Goal: Task Accomplishment & Management: Use online tool/utility

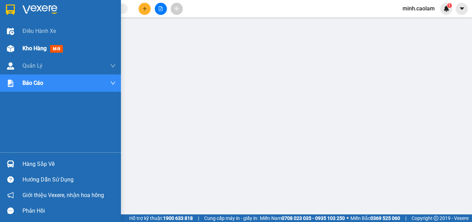
click at [9, 50] on img at bounding box center [10, 48] width 7 height 7
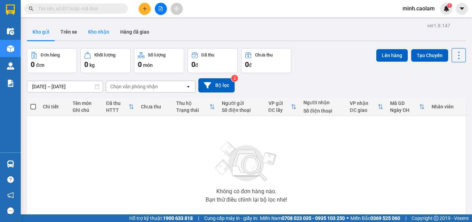
click at [101, 29] on button "Kho nhận" at bounding box center [99, 32] width 32 height 17
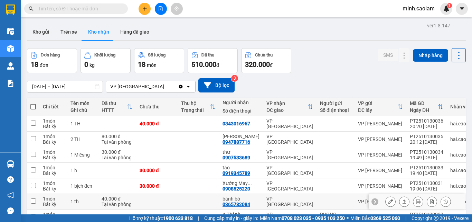
scroll to position [69, 0]
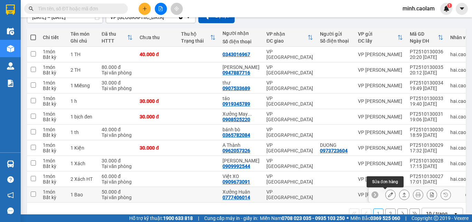
drag, startPoint x: 389, startPoint y: 192, endPoint x: 361, endPoint y: 193, distance: 27.3
click at [389, 192] on button at bounding box center [391, 194] width 10 height 12
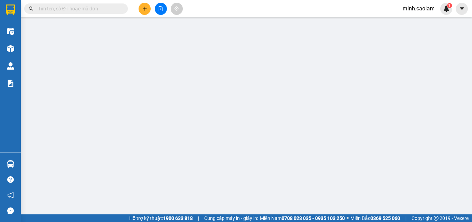
type input "0777406014"
type input "Xưởng Huân"
type input "50.000"
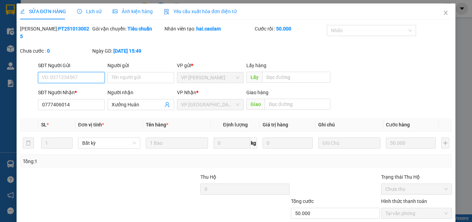
scroll to position [36, 0]
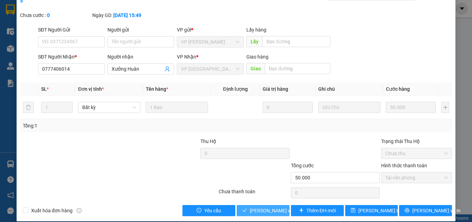
click at [270, 206] on button "[PERSON_NAME] và Giao hàng" at bounding box center [263, 210] width 53 height 11
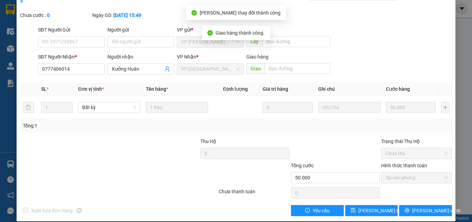
scroll to position [0, 0]
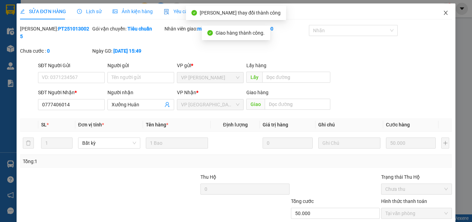
click at [444, 12] on span "Close" at bounding box center [445, 12] width 19 height 19
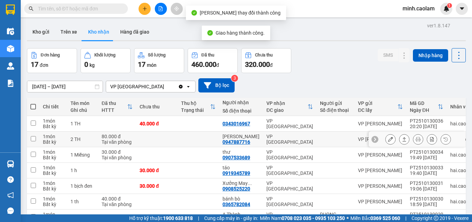
scroll to position [88, 0]
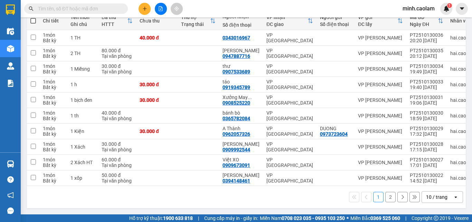
click at [385, 199] on button "2" at bounding box center [390, 196] width 10 height 10
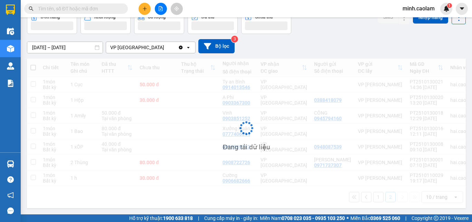
scroll to position [42, 0]
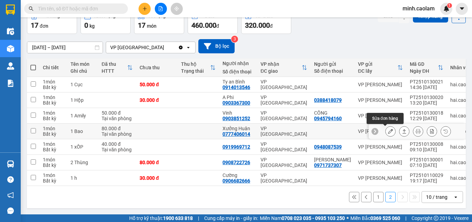
click at [388, 129] on icon at bounding box center [390, 131] width 5 height 5
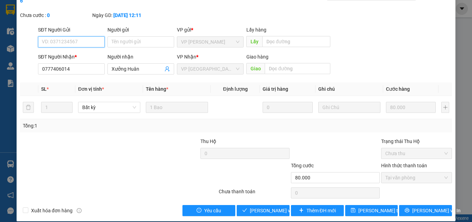
scroll to position [36, 0]
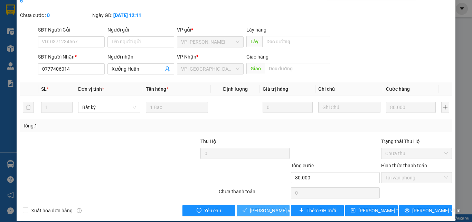
click at [273, 206] on span "[PERSON_NAME] và Giao hàng" at bounding box center [283, 210] width 66 height 8
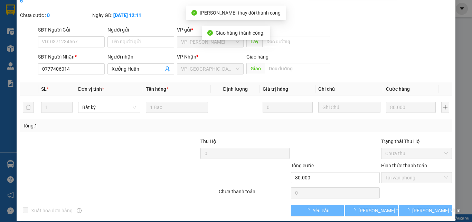
scroll to position [0, 0]
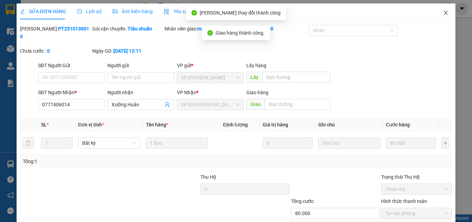
click at [437, 14] on span "Close" at bounding box center [445, 12] width 19 height 19
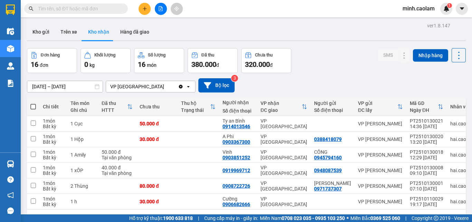
scroll to position [32, 0]
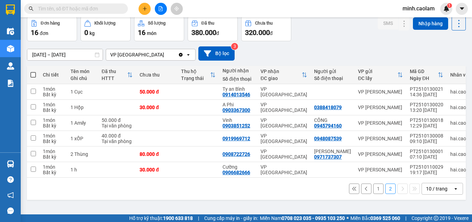
drag, startPoint x: 374, startPoint y: 191, endPoint x: 355, endPoint y: 183, distance: 20.5
click at [373, 189] on button "1" at bounding box center [378, 188] width 10 height 10
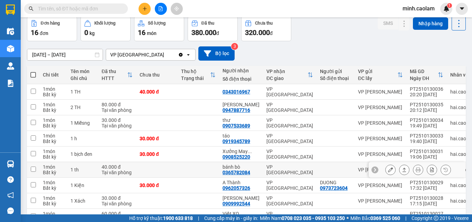
scroll to position [88, 0]
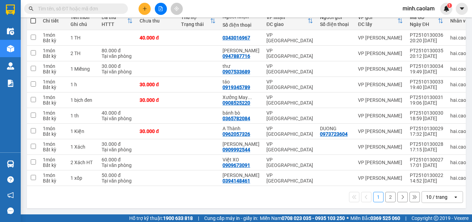
click at [385, 198] on button "2" at bounding box center [390, 196] width 10 height 10
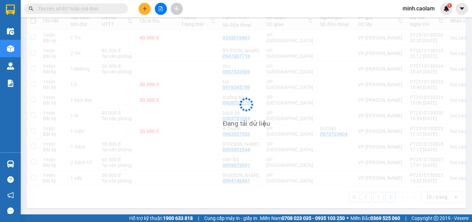
scroll to position [32, 0]
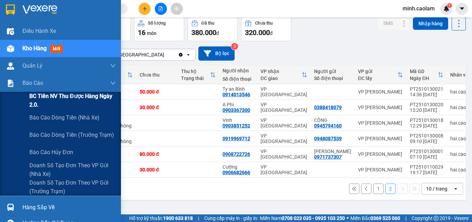
drag, startPoint x: 55, startPoint y: 105, endPoint x: 51, endPoint y: 105, distance: 4.1
click at [53, 103] on span "BC Tiền NV thu được hàng ngày 2.0." at bounding box center [72, 100] width 86 height 17
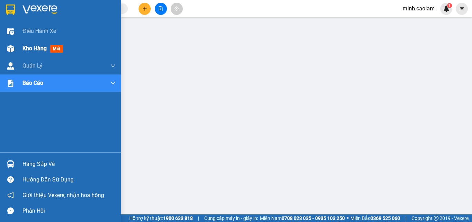
click at [7, 47] on img at bounding box center [10, 48] width 7 height 7
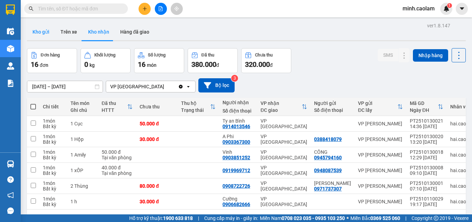
click at [46, 31] on button "Kho gửi" at bounding box center [41, 32] width 28 height 17
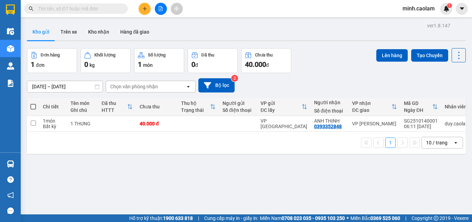
click at [158, 15] on div at bounding box center [161, 9] width 52 height 12
click at [159, 9] on icon "file-add" at bounding box center [160, 8] width 5 height 5
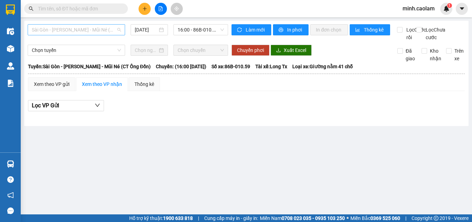
drag, startPoint x: 73, startPoint y: 29, endPoint x: 73, endPoint y: 65, distance: 35.3
click at [73, 30] on span "Sài Gòn - [PERSON_NAME] - Mũi Né (CT Ông Đồn)" at bounding box center [76, 30] width 89 height 10
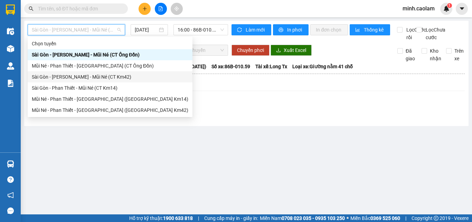
click at [68, 77] on div "Sài Gòn - [PERSON_NAME] - Mũi Né (CT Km42)" at bounding box center [110, 77] width 157 height 8
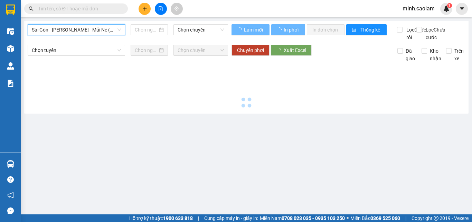
type input "[DATE]"
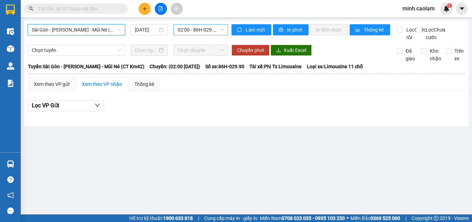
click at [195, 31] on span "02:00 - 86H-029.90" at bounding box center [201, 30] width 46 height 10
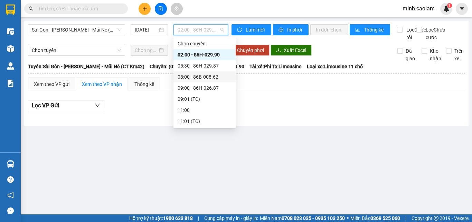
click at [192, 80] on div "08:00 - 86B-008.62" at bounding box center [205, 77] width 54 height 8
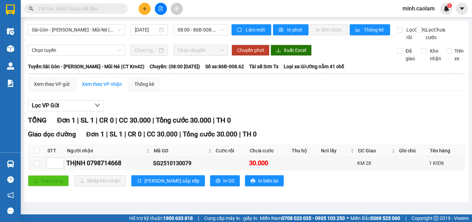
click at [349, 84] on td "Xem theo VP gửi Xem theo VP nhận Thống kê Lọc VP Gửi TỔNG Đơn 1 | SL 1 | CR 0 …" at bounding box center [247, 136] width 438 height 118
click at [97, 29] on span "Sài Gòn - [PERSON_NAME] - Mũi Né (CT Km42)" at bounding box center [76, 30] width 89 height 10
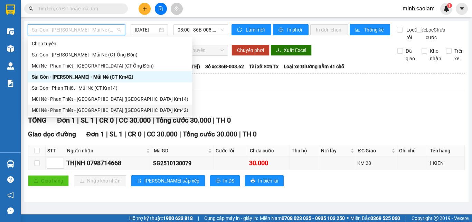
click at [90, 114] on div "Mũi Né - Phan Thiết - [GEOGRAPHIC_DATA] ([GEOGRAPHIC_DATA] Km42)" at bounding box center [110, 109] width 165 height 11
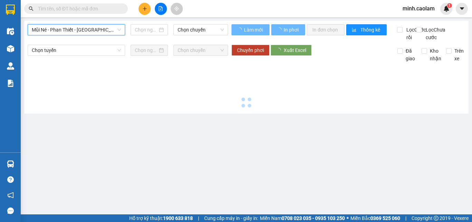
type input "[DATE]"
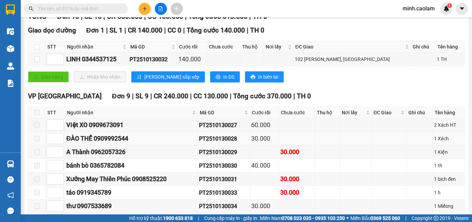
scroll to position [172, 0]
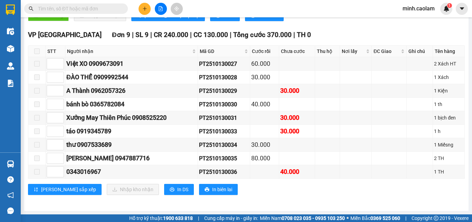
click at [69, 6] on input "text" at bounding box center [79, 9] width 82 height 8
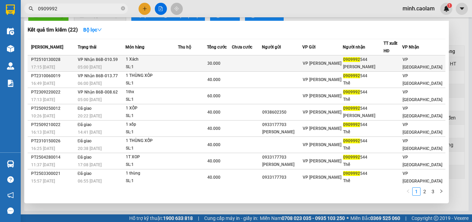
type input "0909992"
click at [159, 58] on div "1 Xách" at bounding box center [152, 60] width 52 height 8
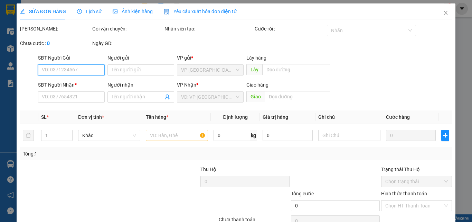
scroll to position [36, 0]
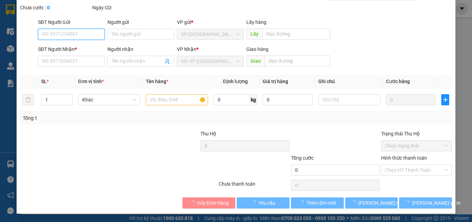
type input "0909992544"
type input "[PERSON_NAME]"
type input "30.000"
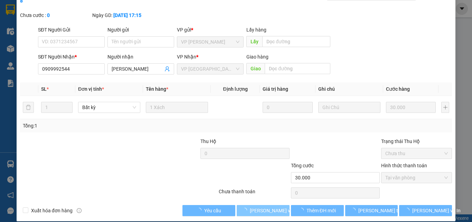
click at [274, 206] on span "[PERSON_NAME] và Giao hàng" at bounding box center [283, 210] width 66 height 8
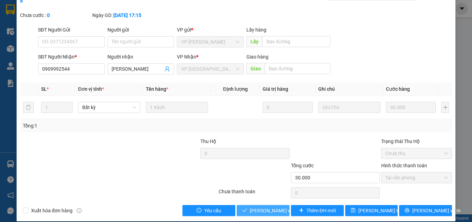
click at [274, 206] on span "[PERSON_NAME] và Giao hàng" at bounding box center [283, 210] width 66 height 8
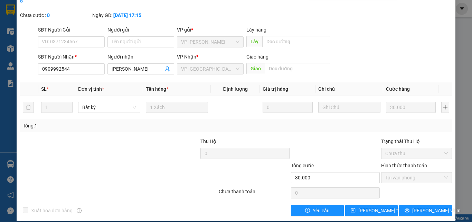
scroll to position [0, 0]
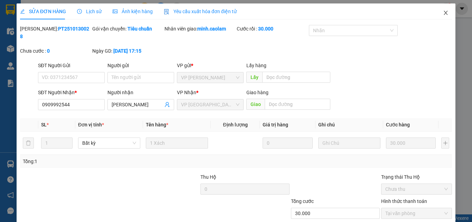
drag, startPoint x: 444, startPoint y: 13, endPoint x: 407, endPoint y: 2, distance: 38.9
click at [443, 13] on span "Close" at bounding box center [445, 12] width 19 height 19
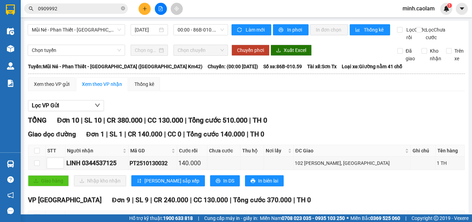
click at [105, 9] on input "0909992" at bounding box center [79, 9] width 82 height 8
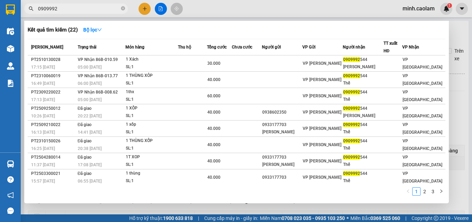
click at [105, 9] on input "0909992" at bounding box center [79, 9] width 82 height 8
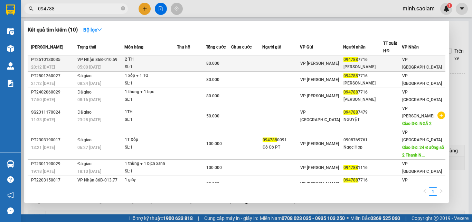
type input "094788"
click at [109, 59] on span "VP Nhận 86B-010.59" at bounding box center [97, 59] width 40 height 5
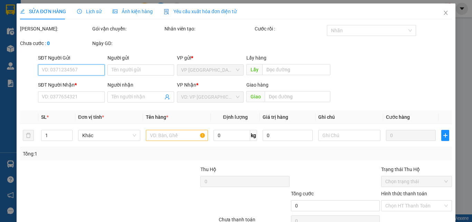
type input "0947887716"
type input "[PERSON_NAME]"
type input "80.000"
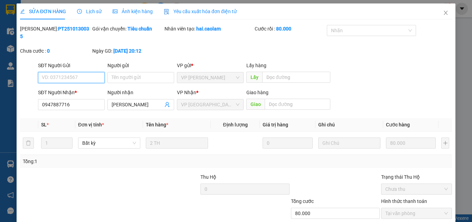
scroll to position [36, 0]
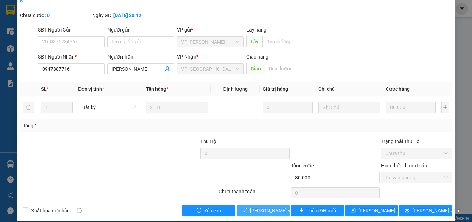
drag, startPoint x: 278, startPoint y: 202, endPoint x: 351, endPoint y: 132, distance: 101.2
click at [277, 205] on button "[PERSON_NAME] và Giao hàng" at bounding box center [263, 210] width 53 height 11
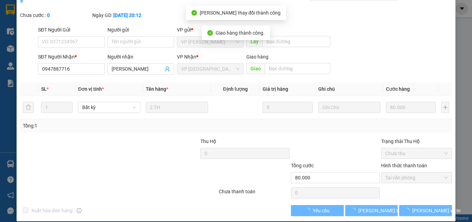
scroll to position [0, 0]
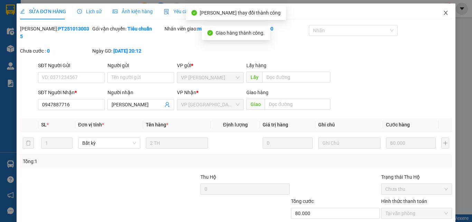
click at [443, 15] on icon "close" at bounding box center [446, 13] width 6 height 6
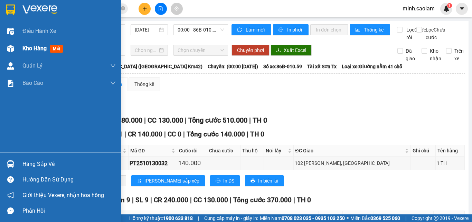
click at [11, 46] on img at bounding box center [10, 48] width 7 height 7
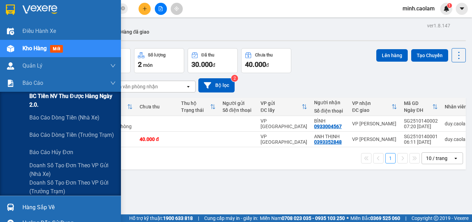
click at [35, 93] on span "BC Tiền NV thu được hàng ngày 2.0." at bounding box center [72, 100] width 86 height 17
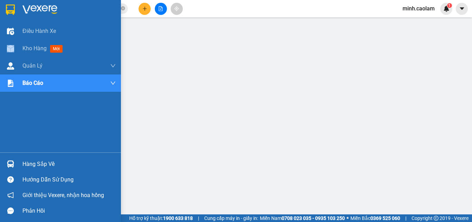
click at [12, 52] on div at bounding box center [10, 49] width 12 height 12
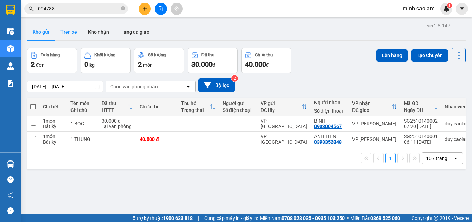
click at [73, 35] on button "Trên xe" at bounding box center [69, 32] width 28 height 17
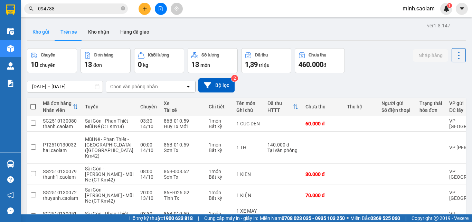
click at [42, 32] on button "Kho gửi" at bounding box center [41, 32] width 28 height 17
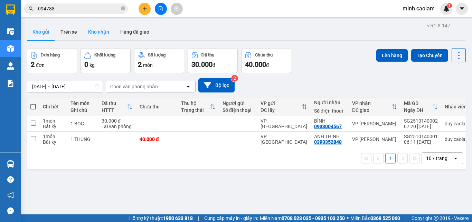
click at [94, 37] on button "Kho nhận" at bounding box center [99, 32] width 32 height 17
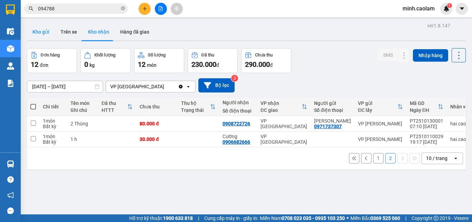
click at [42, 34] on button "Kho gửi" at bounding box center [41, 32] width 28 height 17
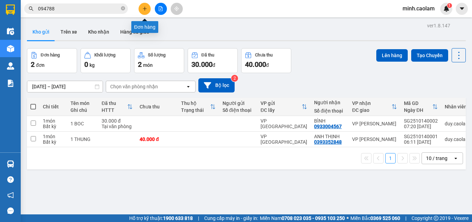
click at [162, 9] on icon "file-add" at bounding box center [160, 8] width 5 height 5
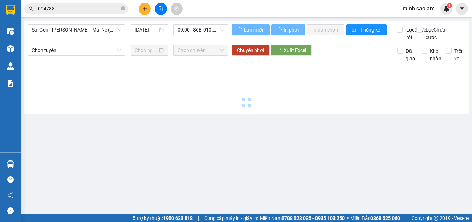
click at [58, 30] on span "Sài Gòn - [PERSON_NAME] - Mũi Né (CT Ông Đồn)" at bounding box center [76, 30] width 89 height 10
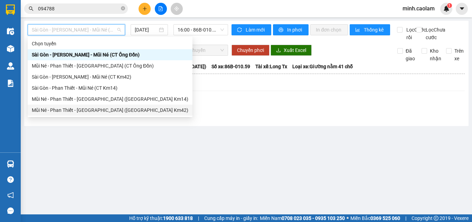
click at [82, 107] on div "Mũi Né - Phan Thiết - [GEOGRAPHIC_DATA] ([GEOGRAPHIC_DATA] Km42)" at bounding box center [110, 110] width 157 height 8
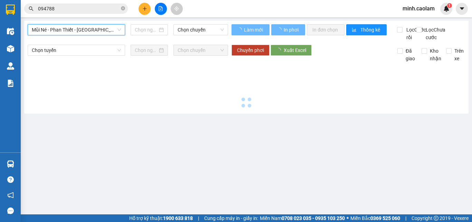
type input "[DATE]"
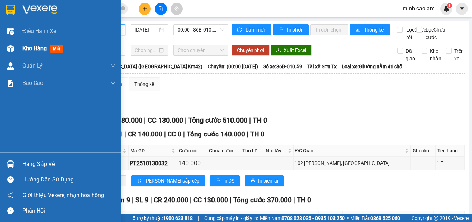
click at [8, 48] on img at bounding box center [10, 48] width 7 height 7
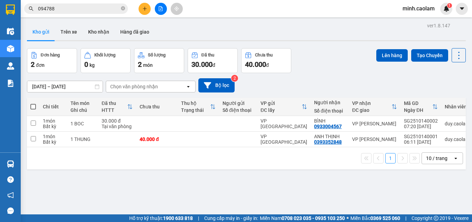
click at [33, 107] on span at bounding box center [33, 107] width 6 height 6
click at [33, 103] on input "checkbox" at bounding box center [33, 103] width 0 height 0
checkbox input "true"
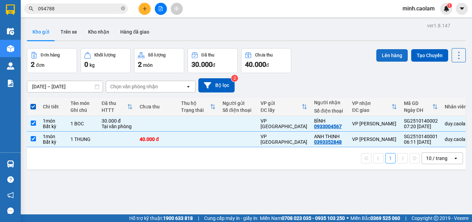
click at [386, 58] on button "Lên hàng" at bounding box center [391, 55] width 31 height 12
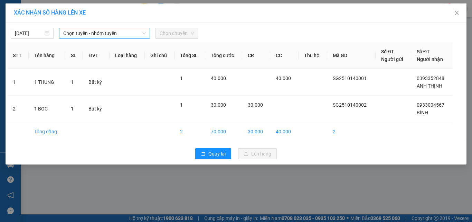
click at [78, 32] on span "Chọn tuyến - nhóm tuyến" at bounding box center [104, 33] width 83 height 10
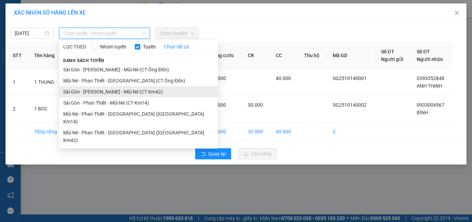
click at [109, 95] on li "Sài Gòn - [PERSON_NAME] - Mũi Né (CT Km42)" at bounding box center [138, 91] width 159 height 11
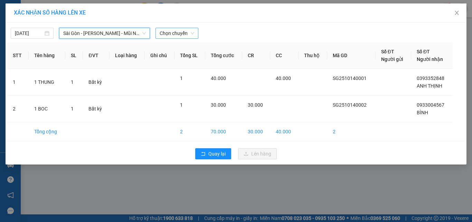
click at [176, 32] on span "Chọn chuyến" at bounding box center [177, 33] width 35 height 10
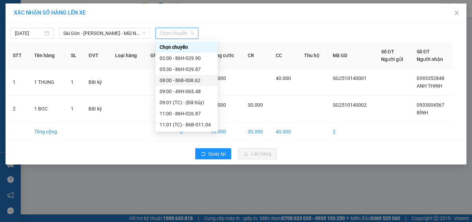
click at [182, 80] on div "08:00 - 86B-008.62" at bounding box center [187, 80] width 54 height 8
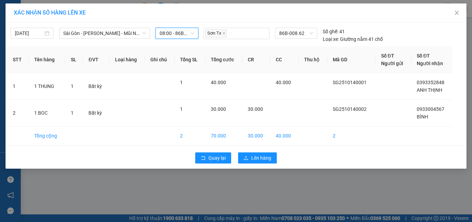
click at [264, 167] on div "[DATE] [GEOGRAPHIC_DATA] - [GEOGRAPHIC_DATA] - [GEOGRAPHIC_DATA] ([GEOGRAPHIC_D…" at bounding box center [236, 95] width 461 height 146
click at [262, 160] on span "Lên hàng" at bounding box center [261, 158] width 20 height 8
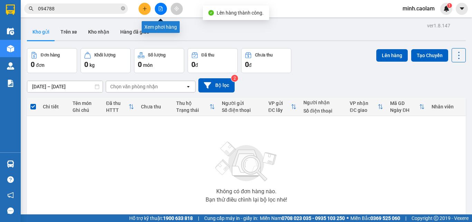
click at [160, 10] on icon "file-add" at bounding box center [160, 8] width 5 height 5
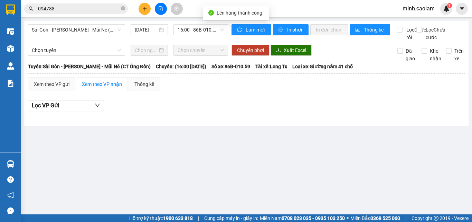
click at [83, 24] on div "Sài Gòn - [PERSON_NAME] - Mũi Né (CT Ông Đồn) [DATE] 16:00 - 86B-010.59 Làm mới…" at bounding box center [246, 73] width 444 height 105
click at [85, 25] on span "Sài Gòn - [PERSON_NAME] - Mũi Né (CT Ông Đồn)" at bounding box center [76, 30] width 89 height 10
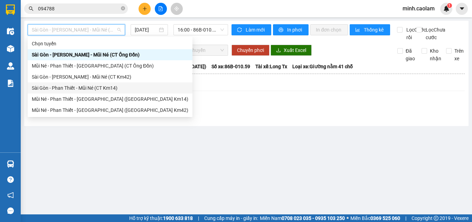
click at [71, 76] on div "Sài Gòn - [PERSON_NAME] - Mũi Né (CT Km42)" at bounding box center [110, 77] width 157 height 8
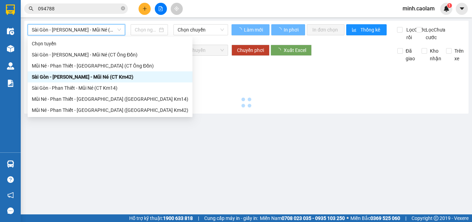
type input "[DATE]"
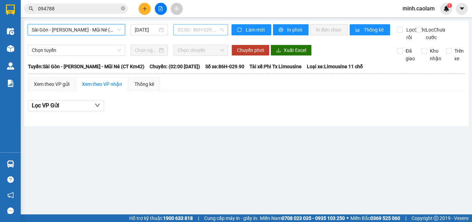
drag, startPoint x: 196, startPoint y: 28, endPoint x: 201, endPoint y: 70, distance: 42.5
click at [195, 28] on span "02:00 - 86H-029.90" at bounding box center [201, 30] width 46 height 10
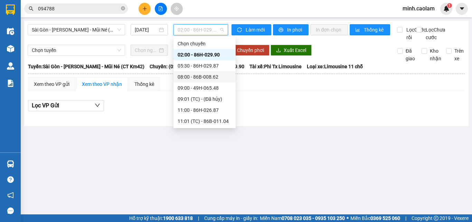
click at [97, 35] on div "Sài Gòn - [PERSON_NAME] - Mũi Né (CT Km42) [DATE] 02:00 - 86H-029.90" at bounding box center [128, 32] width 200 height 17
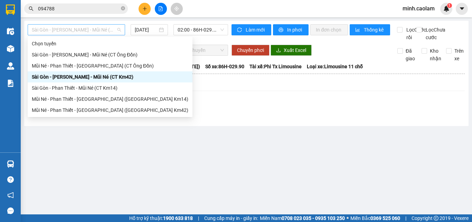
click at [98, 32] on span "Sài Gòn - [PERSON_NAME] - Mũi Né (CT Km42)" at bounding box center [76, 30] width 89 height 10
click at [90, 91] on div "Sài Gòn - Phan Thiết - Mũi Né (CT Km14)" at bounding box center [110, 88] width 157 height 8
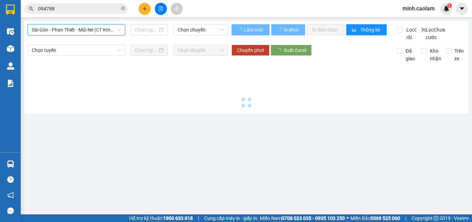
type input "[DATE]"
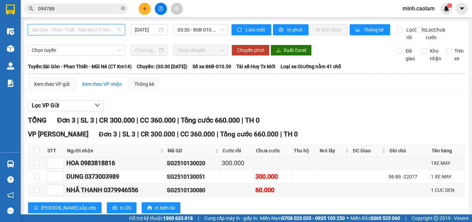
click at [73, 26] on span "Sài Gòn - Phan Thiết - Mũi Né (CT Km14)" at bounding box center [76, 30] width 89 height 10
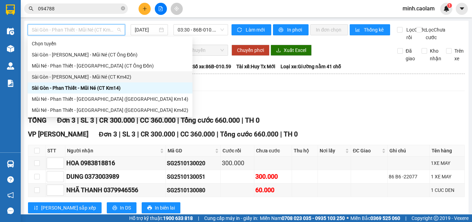
drag, startPoint x: 77, startPoint y: 76, endPoint x: 188, endPoint y: 51, distance: 113.3
click at [77, 76] on div "Sài Gòn - [PERSON_NAME] - Mũi Né (CT Km42)" at bounding box center [110, 77] width 157 height 8
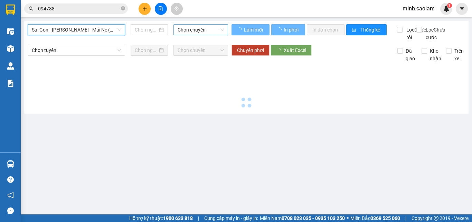
type input "[DATE]"
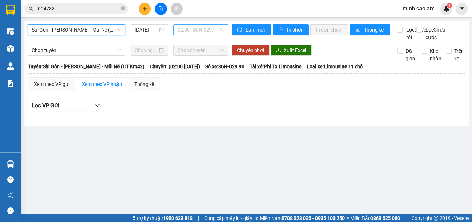
click at [197, 28] on span "02:00 - 86H-029.90" at bounding box center [201, 30] width 46 height 10
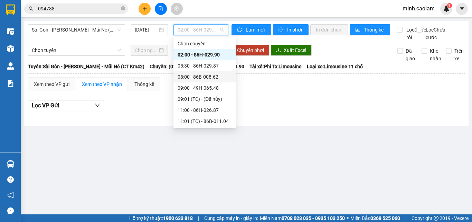
click at [192, 80] on div "08:00 - 86B-008.62" at bounding box center [205, 77] width 54 height 8
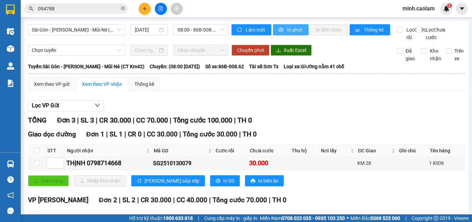
drag, startPoint x: 289, startPoint y: 33, endPoint x: 280, endPoint y: 32, distance: 8.7
click at [288, 33] on span "In phơi" at bounding box center [295, 30] width 16 height 8
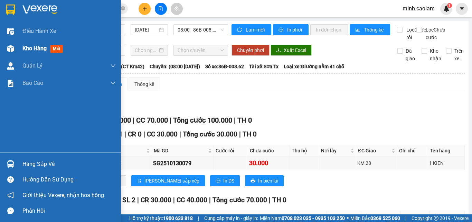
click at [9, 47] on img at bounding box center [10, 48] width 7 height 7
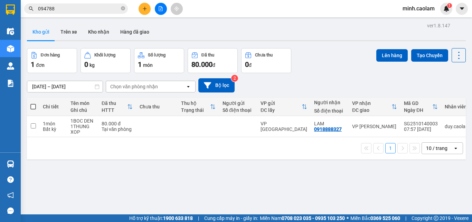
click at [419, 8] on span "minh.caolam" at bounding box center [418, 8] width 43 height 9
click at [429, 23] on span "Đăng xuất" at bounding box center [422, 22] width 29 height 8
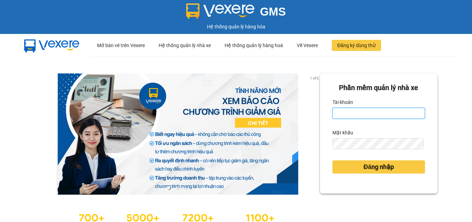
click at [351, 111] on input "Tài khoản" at bounding box center [378, 112] width 93 height 11
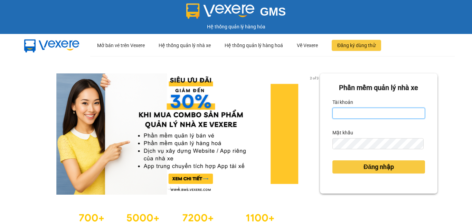
type input "thuyanh.caolam"
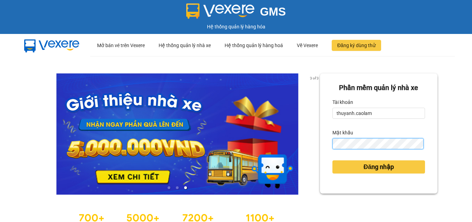
click at [332, 160] on button "Đăng nhập" at bounding box center [378, 166] width 93 height 13
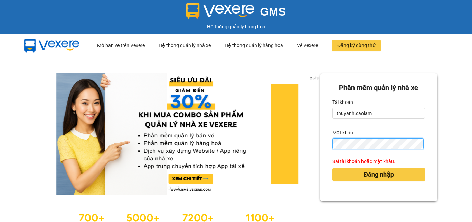
click at [332, 168] on button "Đăng nhập" at bounding box center [378, 174] width 93 height 13
